Goal: Transaction & Acquisition: Purchase product/service

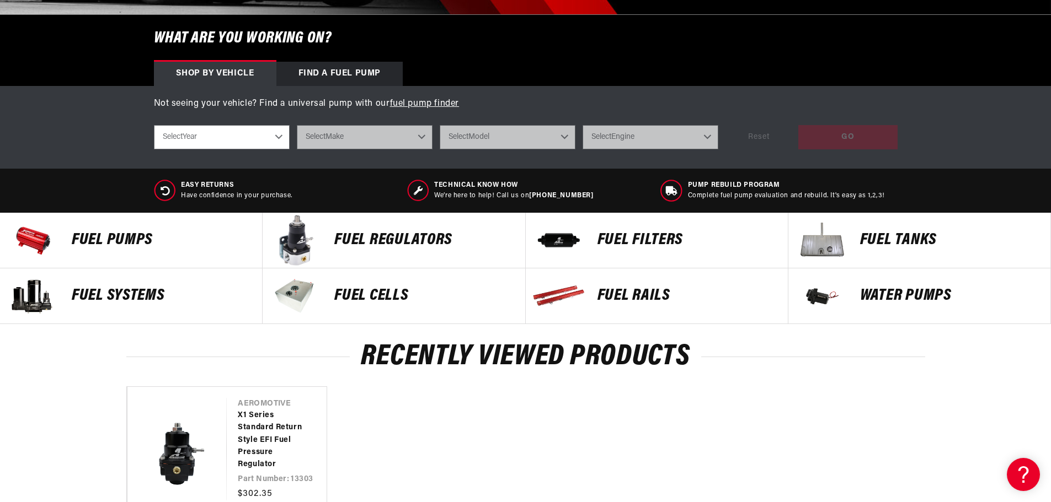
click at [404, 240] on p "FUEL REGULATORS" at bounding box center [423, 240] width 179 height 17
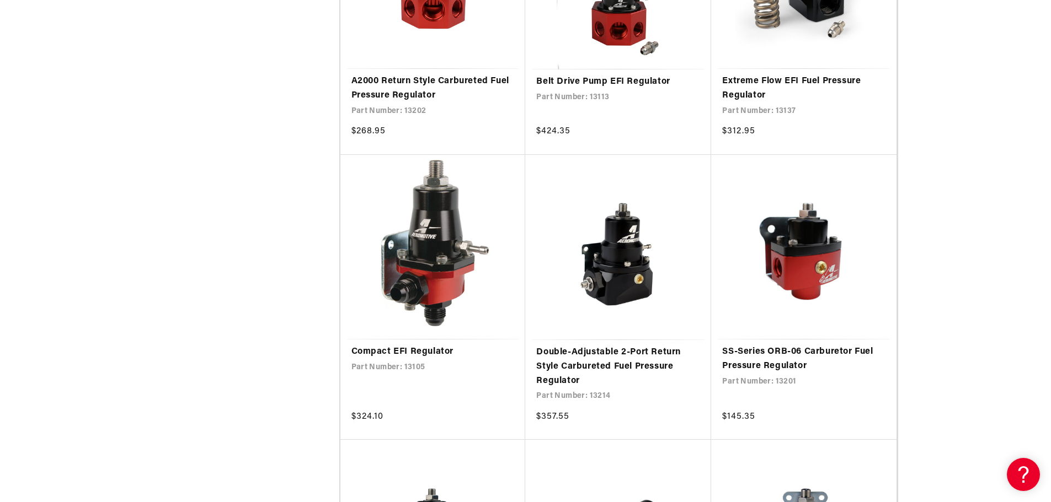
scroll to position [1489, 0]
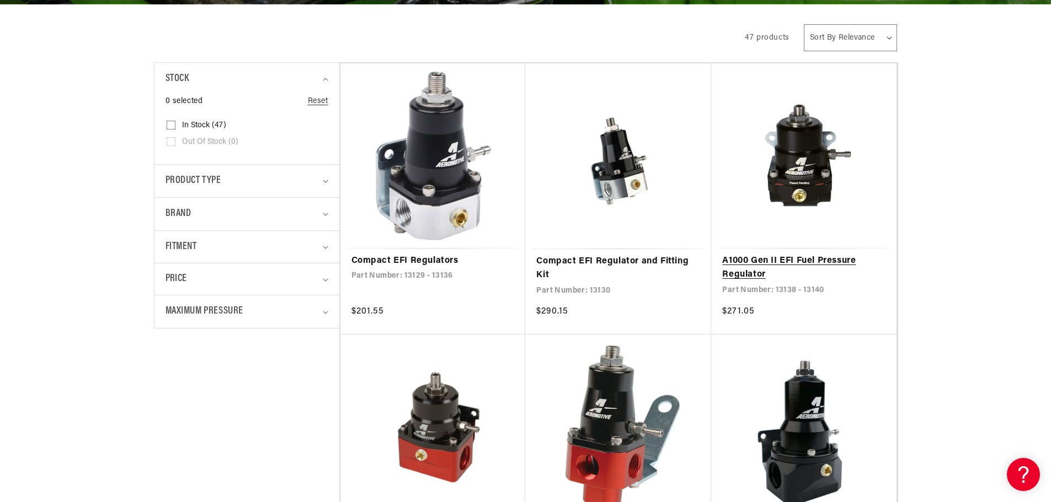
scroll to position [221, 0]
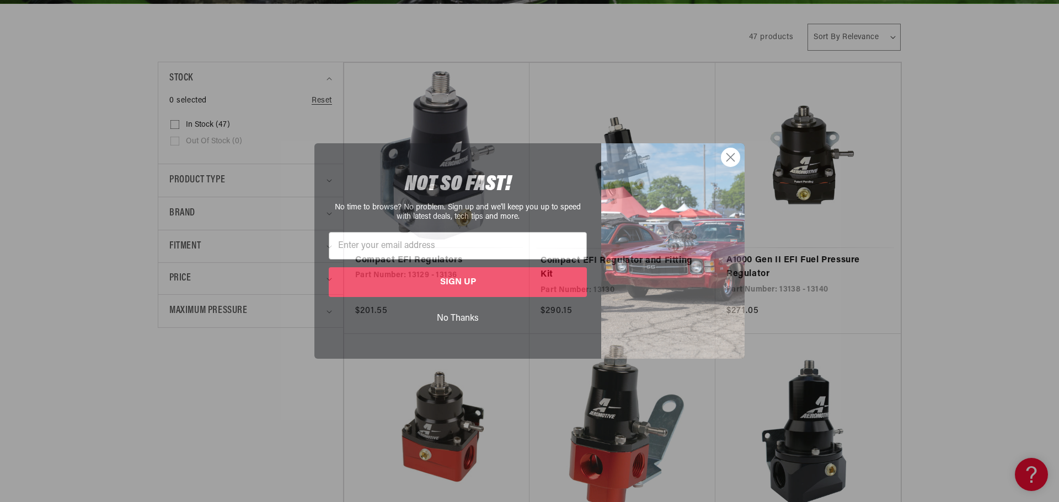
click at [727, 155] on circle "Close dialog" at bounding box center [730, 157] width 18 height 18
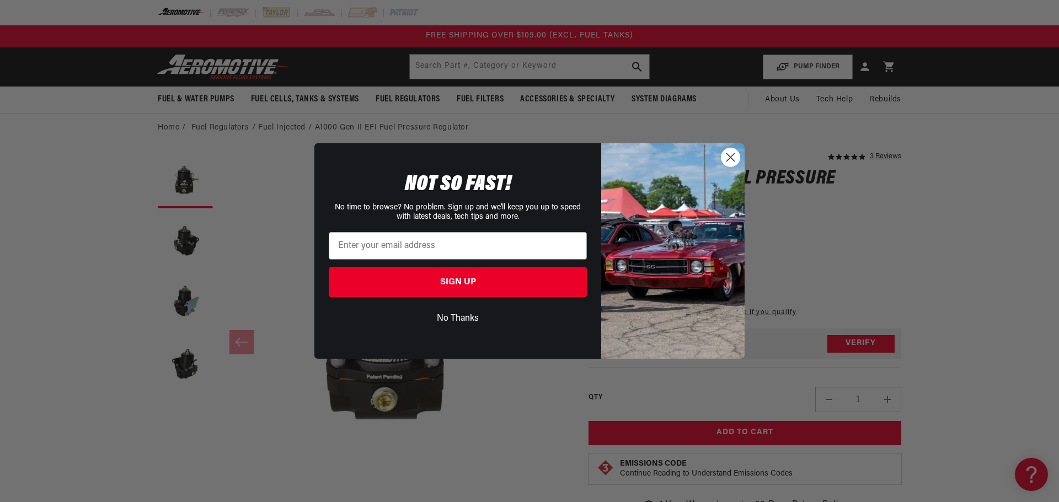
click at [730, 155] on circle "Close dialog" at bounding box center [730, 157] width 18 height 18
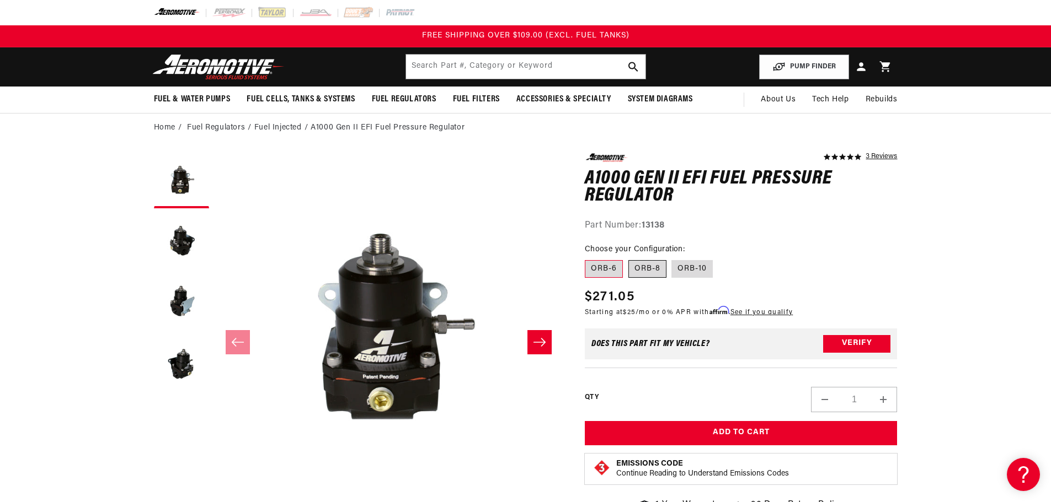
click at [649, 272] on label "ORB-8" at bounding box center [647, 269] width 38 height 18
click at [629, 259] on input "ORB-8" at bounding box center [628, 258] width 1 height 1
radio input "true"
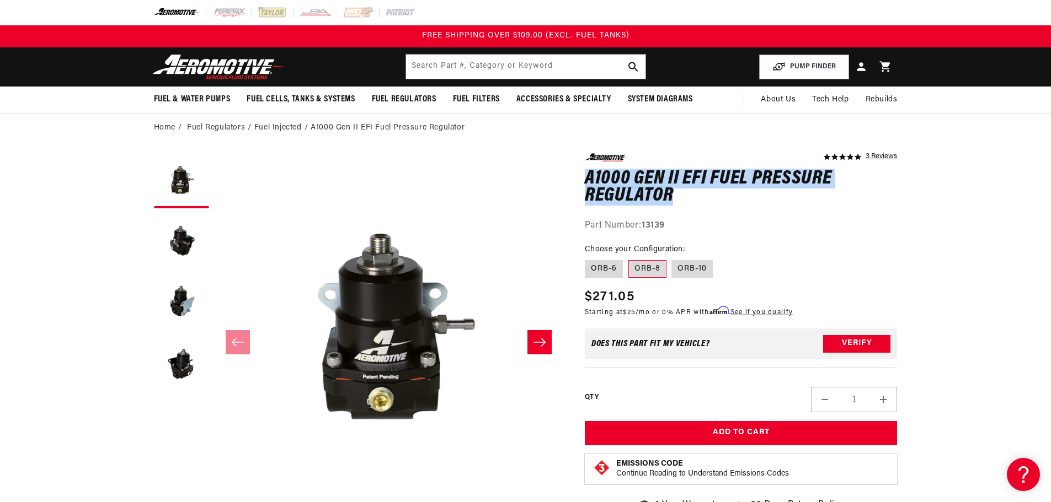
drag, startPoint x: 677, startPoint y: 197, endPoint x: 576, endPoint y: 180, distance: 101.8
copy h1 "A1000 Gen II EFI Fuel Pressure Regulator"
